Goal: Go to known website: Go to known website

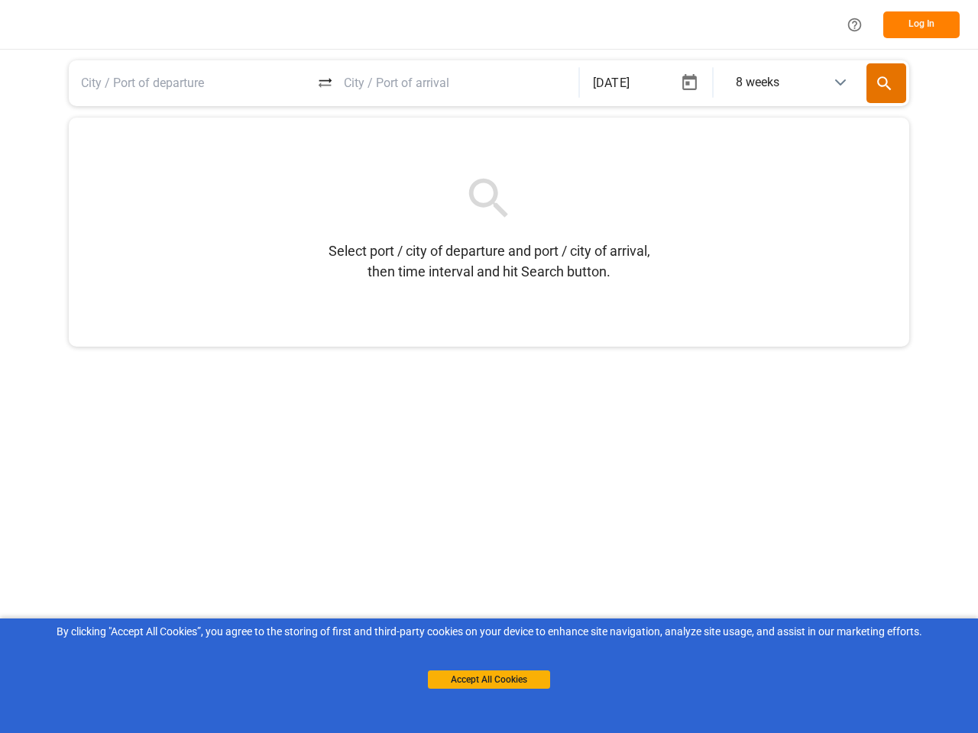
click at [854, 24] on icon "Help Center" at bounding box center [854, 25] width 16 height 16
click at [921, 24] on button "Log In" at bounding box center [921, 24] width 76 height 27
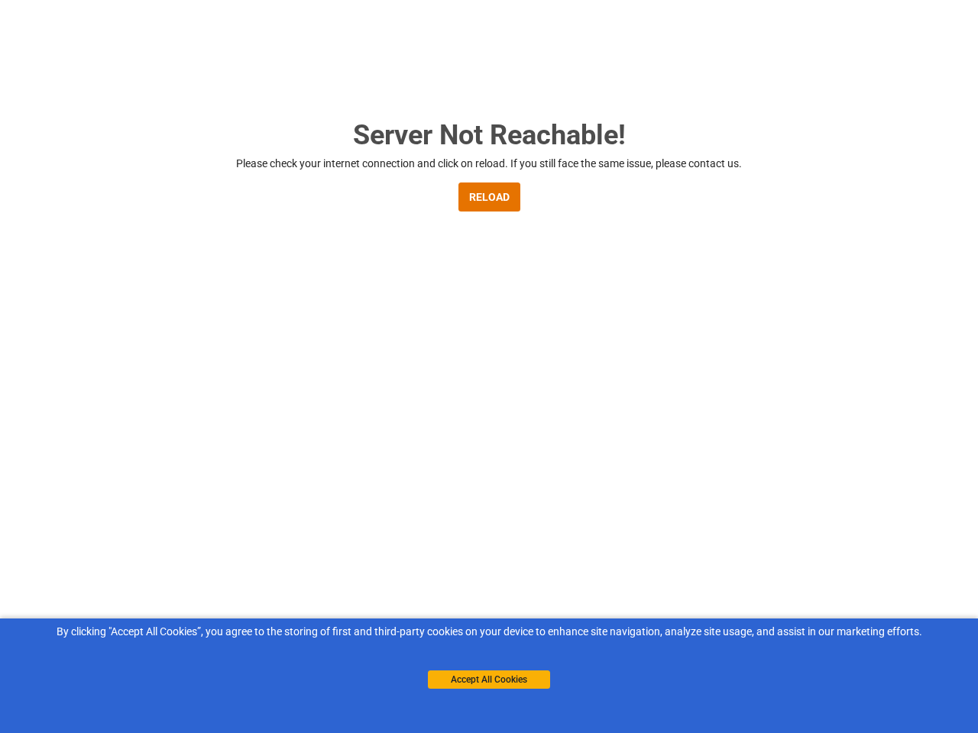
click at [489, 209] on button "RELOAD" at bounding box center [489, 197] width 62 height 29
click at [325, 82] on div "Server Not Reachable! Please check your internet connection and click on reload…" at bounding box center [486, 395] width 972 height 790
click at [645, 82] on div "Server Not Reachable! Please check your internet connection and click on reload…" at bounding box center [486, 395] width 972 height 790
click at [689, 82] on div "Server Not Reachable! Please check your internet connection and click on reload…" at bounding box center [486, 395] width 972 height 790
click at [790, 82] on div "Server Not Reachable! Please check your internet connection and click on reload…" at bounding box center [486, 395] width 972 height 790
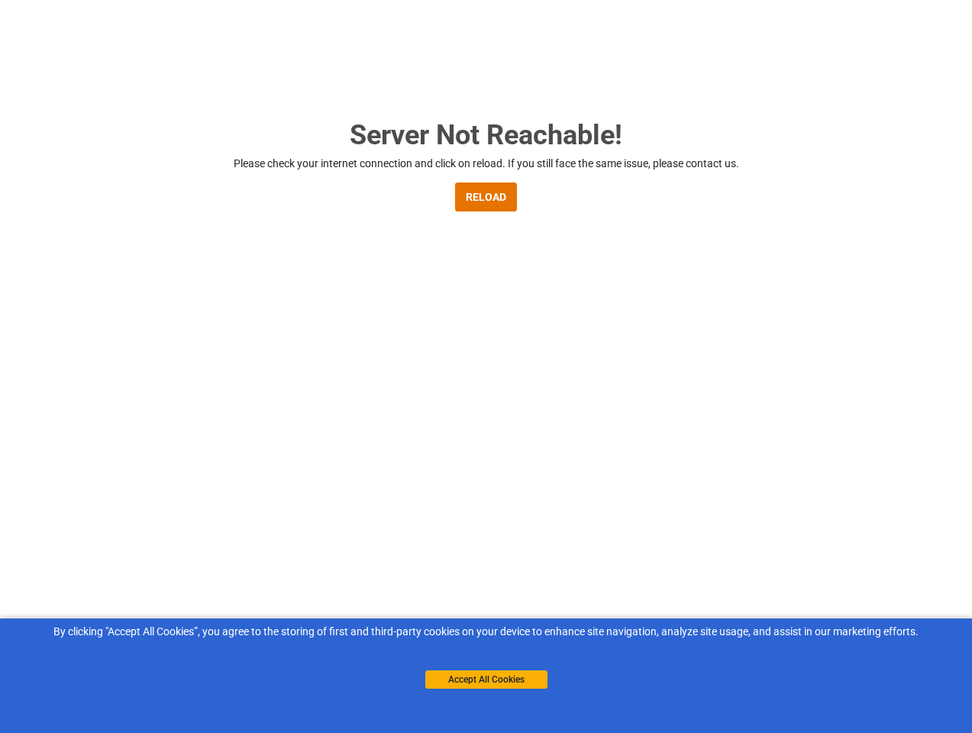
click at [886, 83] on div "Server Not Reachable! Please check your internet connection and click on reload…" at bounding box center [486, 395] width 972 height 790
click at [489, 680] on button "Accept All Cookies" at bounding box center [486, 680] width 122 height 18
